Goal: Task Accomplishment & Management: Use online tool/utility

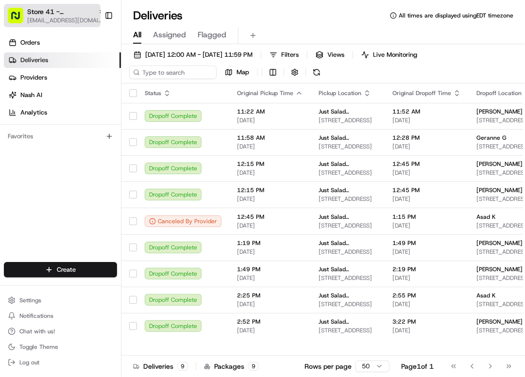
click at [68, 7] on span "Store 41 - [GEOGRAPHIC_DATA] (Just Salad)" at bounding box center [60, 12] width 67 height 10
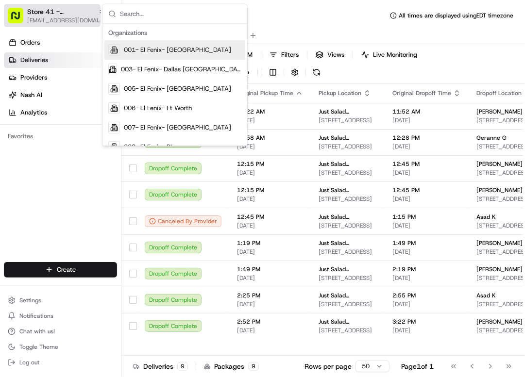
click at [68, 7] on span "Store 41 - [GEOGRAPHIC_DATA] (Just Salad)" at bounding box center [60, 12] width 67 height 10
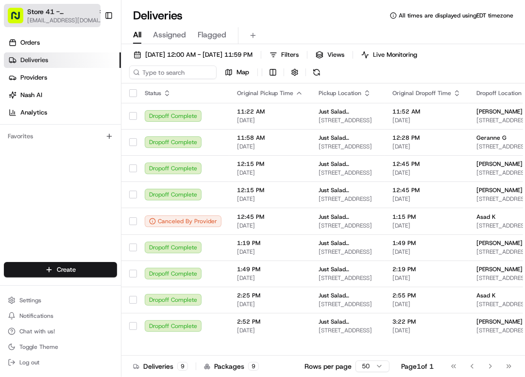
click at [56, 15] on span "Store 41 - [GEOGRAPHIC_DATA] (Just Salad)" at bounding box center [60, 12] width 67 height 10
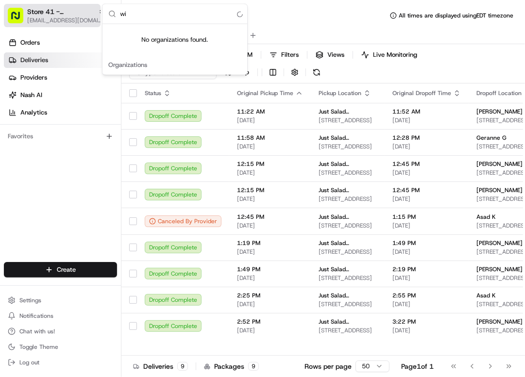
type input "w"
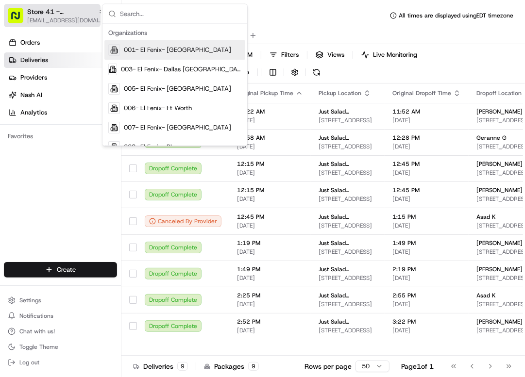
click at [56, 15] on span "Store 41 - [GEOGRAPHIC_DATA] (Just Salad)" at bounding box center [60, 12] width 67 height 10
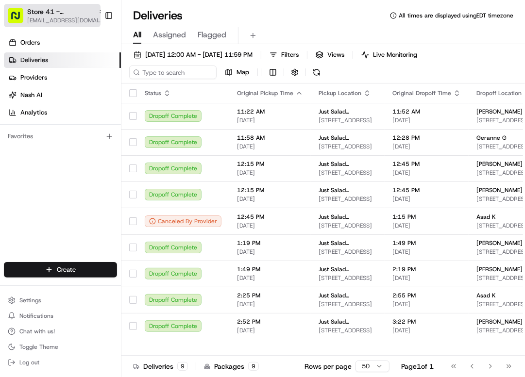
click at [43, 6] on button "Store 41 - [GEOGRAPHIC_DATA] (Just Salad) [EMAIL_ADDRESS][DOMAIN_NAME]" at bounding box center [52, 15] width 97 height 23
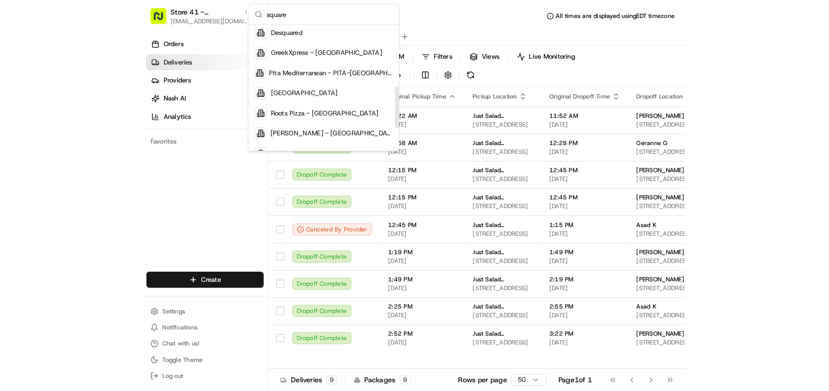
scroll to position [182, 0]
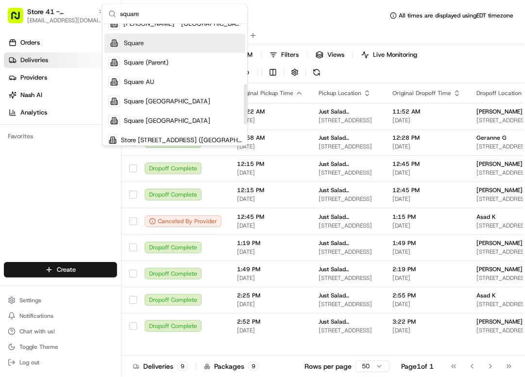
type input "square"
click at [153, 47] on div "Square" at bounding box center [174, 42] width 141 height 19
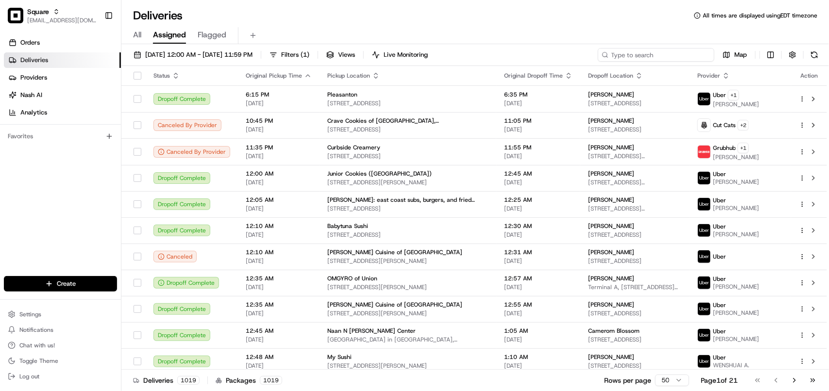
click at [524, 56] on input at bounding box center [656, 55] width 116 height 14
